Goal: Task Accomplishment & Management: Complete application form

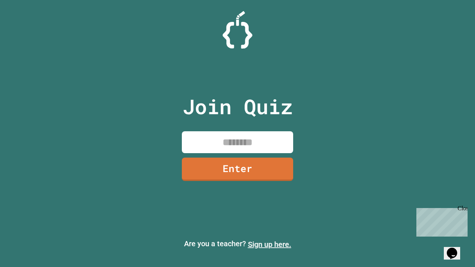
click at [269, 245] on link "Sign up here." at bounding box center [269, 244] width 43 height 9
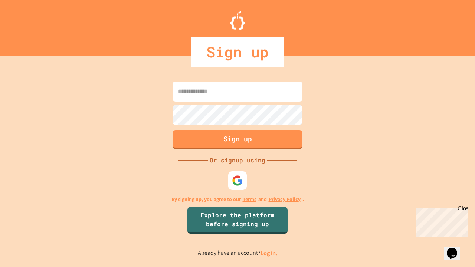
click at [269, 253] on link "Log in." at bounding box center [269, 253] width 17 height 8
